Goal: Task Accomplishment & Management: Use online tool/utility

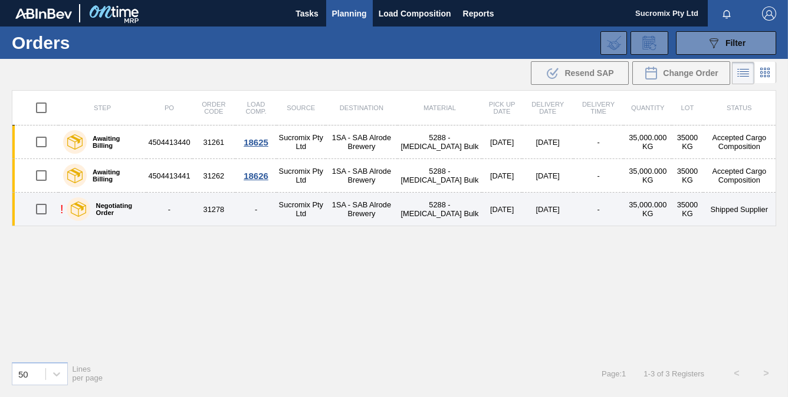
click at [104, 210] on label "Negotiating Order" at bounding box center [116, 209] width 52 height 14
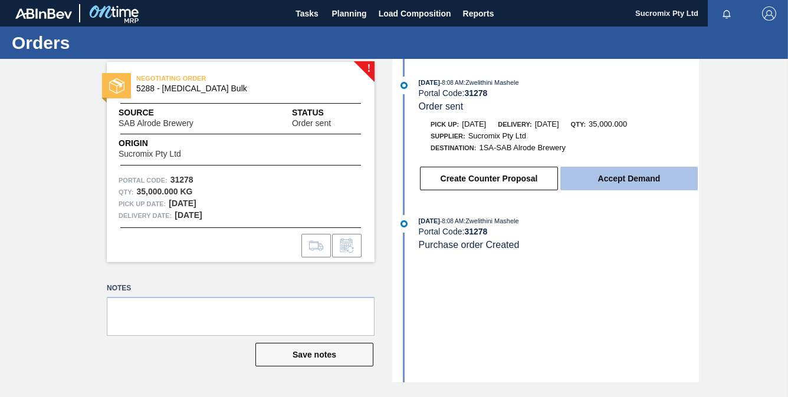
click at [627, 186] on button "Accept Demand" at bounding box center [628, 179] width 137 height 24
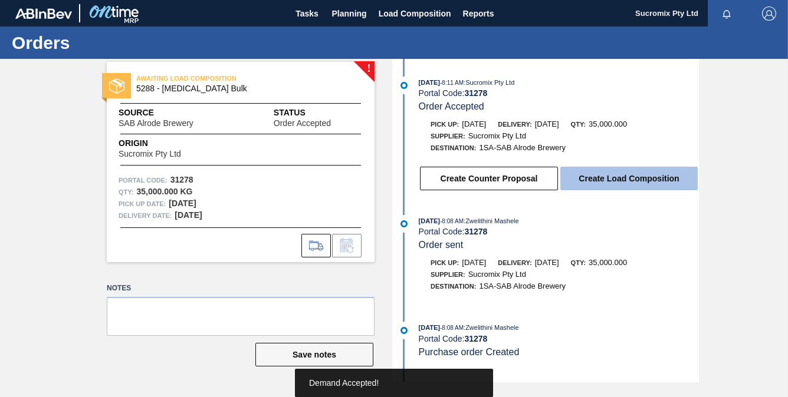
click at [627, 185] on button "Create Load Composition" at bounding box center [628, 179] width 137 height 24
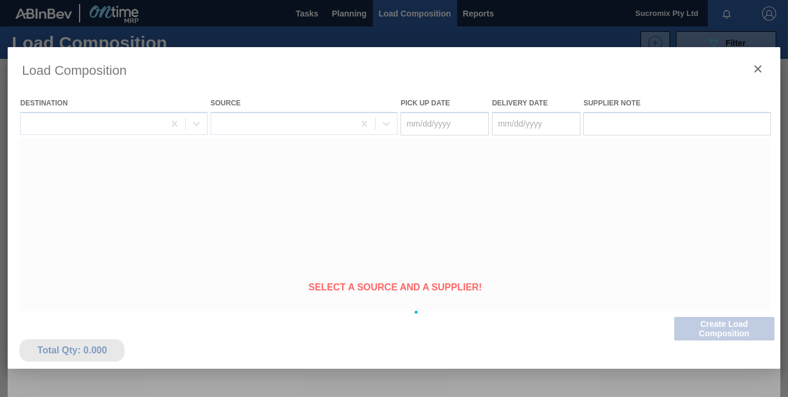
type Date "[DATE]"
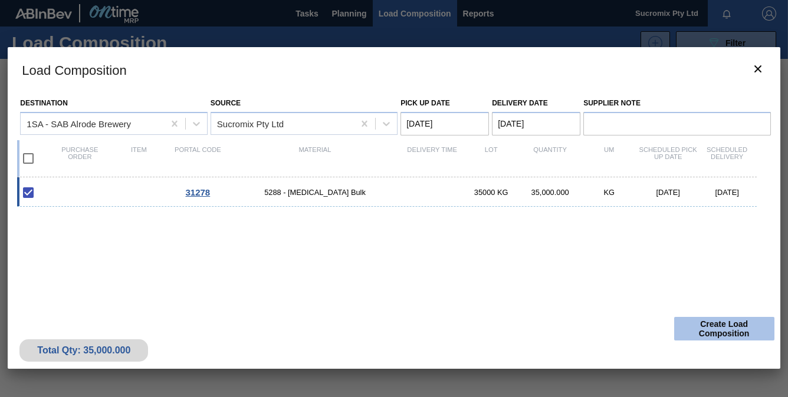
click at [717, 325] on button "Create Load Composition" at bounding box center [724, 329] width 100 height 24
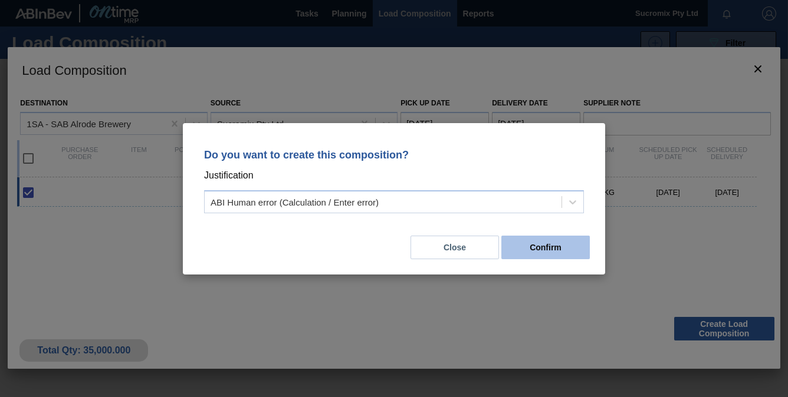
click at [548, 245] on button "Confirm" at bounding box center [545, 248] width 88 height 24
